Goal: Find specific page/section: Find specific page/section

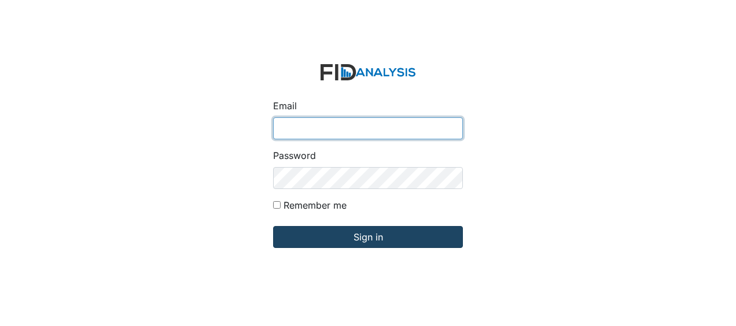
type input "Jbryant@lifeincorporated.com"
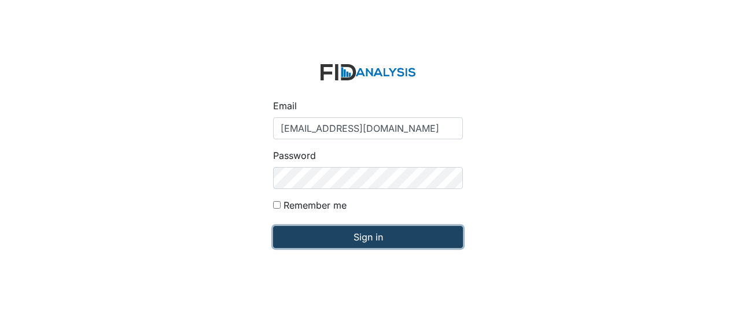
click at [404, 242] on input "Sign in" at bounding box center [368, 237] width 190 height 22
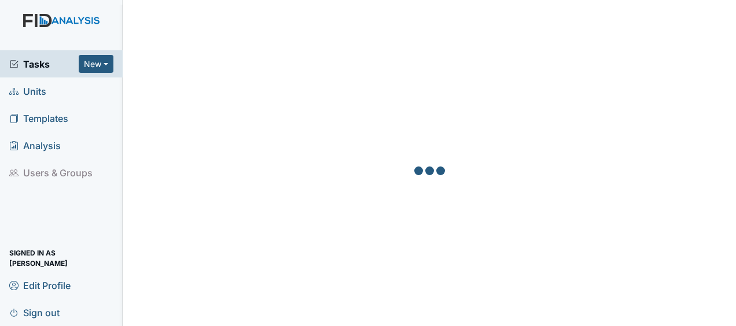
click at [36, 93] on span "Units" at bounding box center [27, 91] width 37 height 18
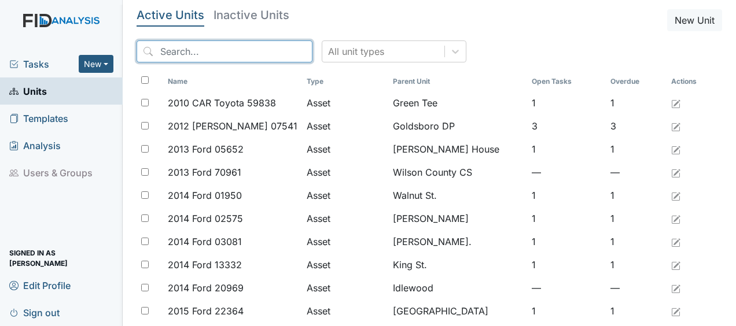
click at [153, 52] on input "search" at bounding box center [224, 51] width 176 height 22
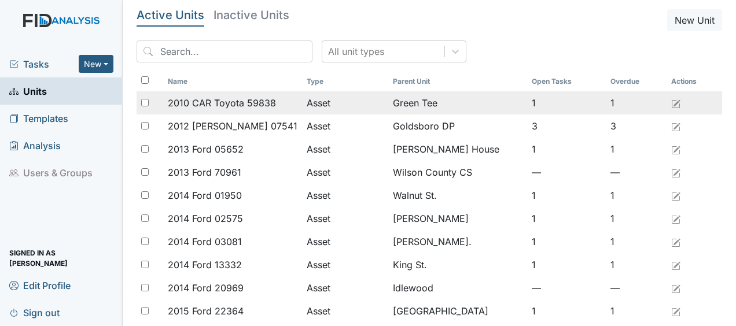
click at [231, 102] on span "2010 CAR Toyota 59838" at bounding box center [222, 103] width 108 height 14
